Goal: Task Accomplishment & Management: Use online tool/utility

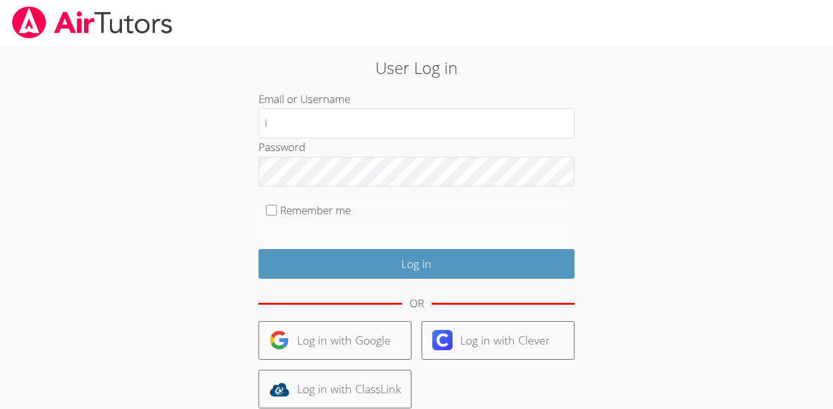
type input "i.archundia2@lodiusd.org"
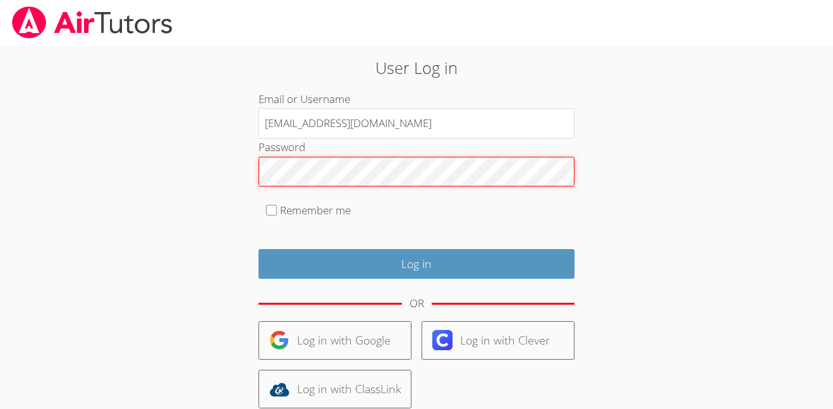
click at [259, 249] on input "Log in" at bounding box center [417, 264] width 316 height 30
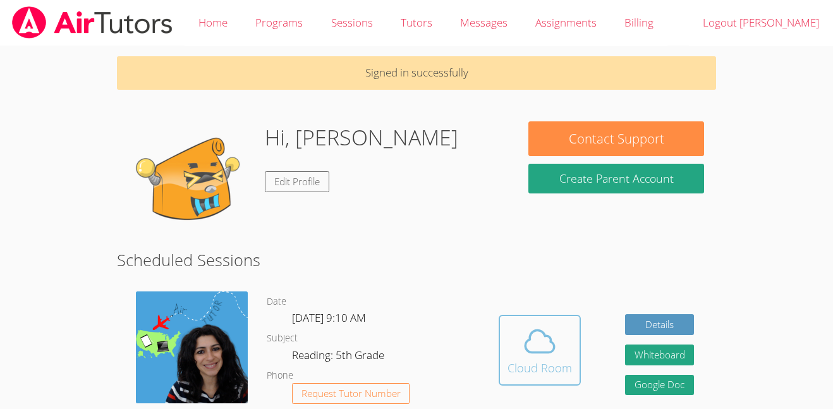
click at [526, 333] on icon at bounding box center [539, 341] width 35 height 35
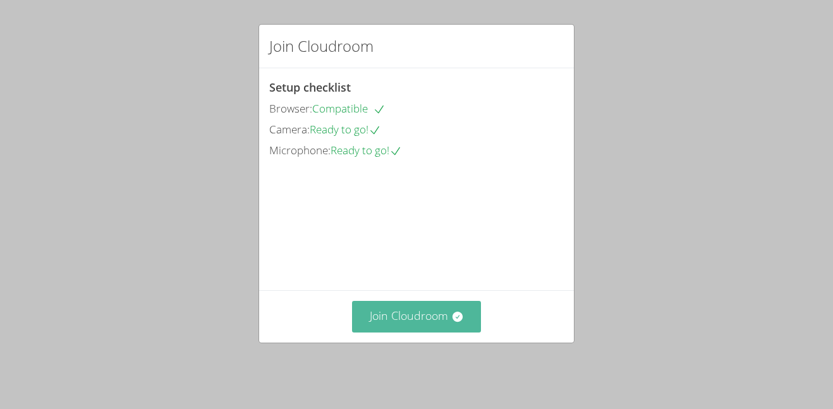
click at [409, 326] on button "Join Cloudroom" at bounding box center [417, 316] width 130 height 31
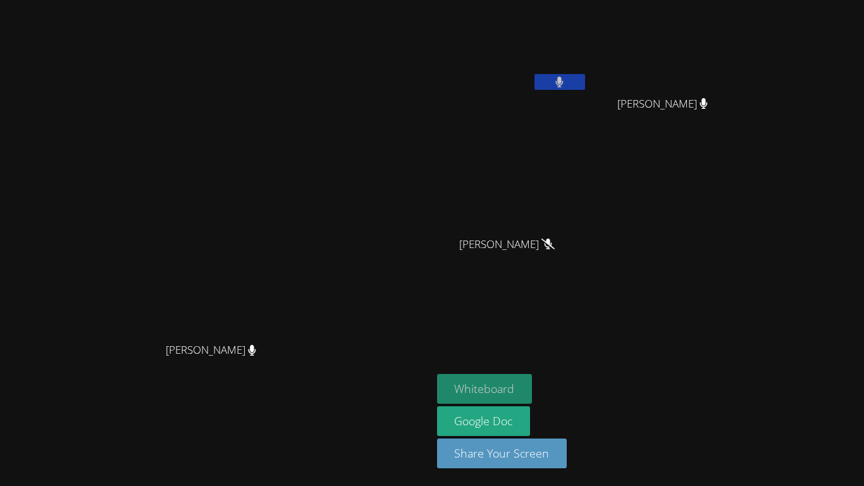
click at [532, 389] on button "Whiteboard" at bounding box center [484, 389] width 95 height 30
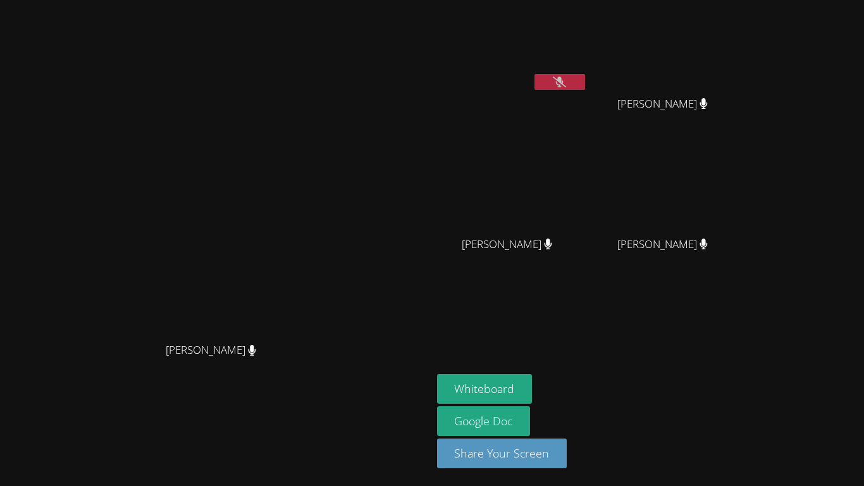
click at [566, 79] on icon at bounding box center [559, 81] width 13 height 11
